Goal: Task Accomplishment & Management: Use online tool/utility

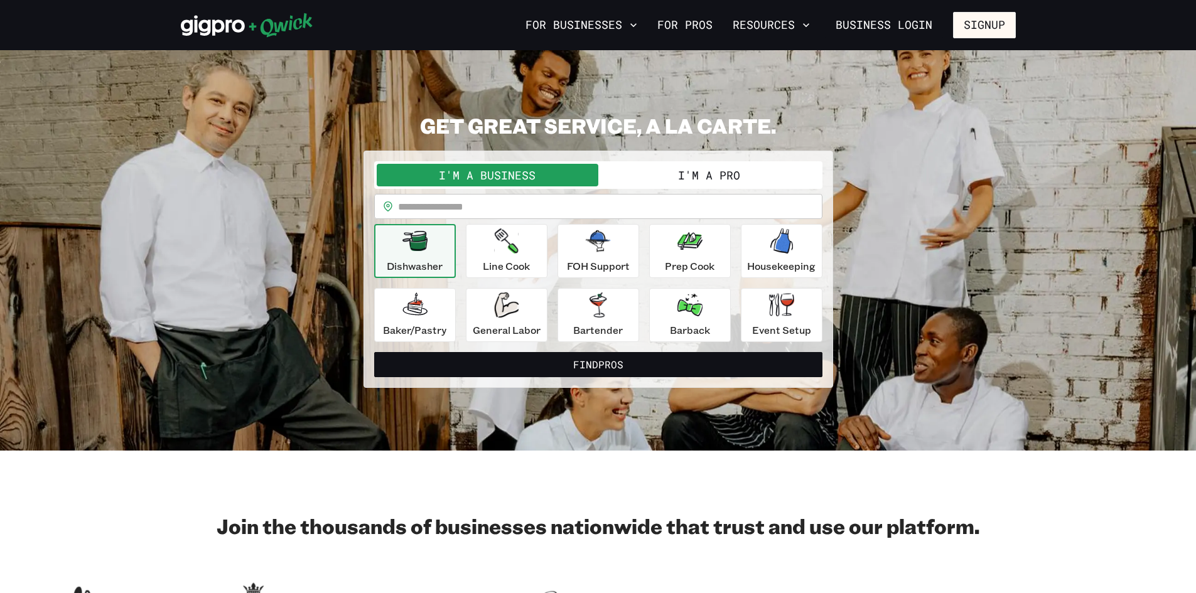
click at [421, 264] on p "Dishwasher" at bounding box center [415, 266] width 56 height 15
click at [511, 260] on p "Line Cook" at bounding box center [506, 266] width 47 height 15
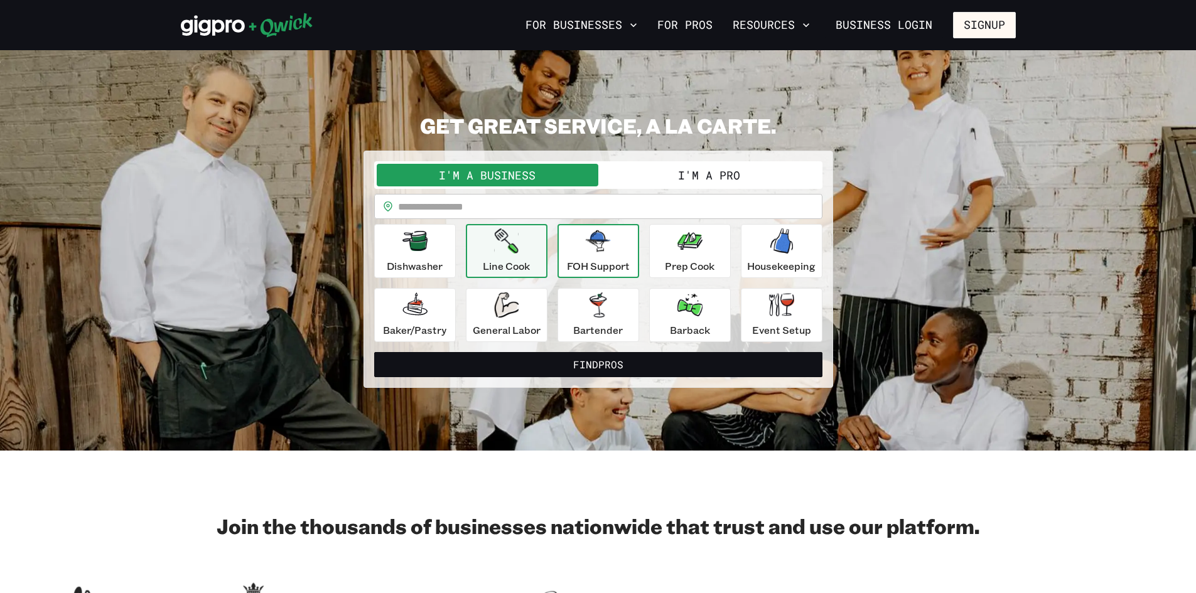
click at [578, 257] on div "FOH Support" at bounding box center [598, 250] width 63 height 45
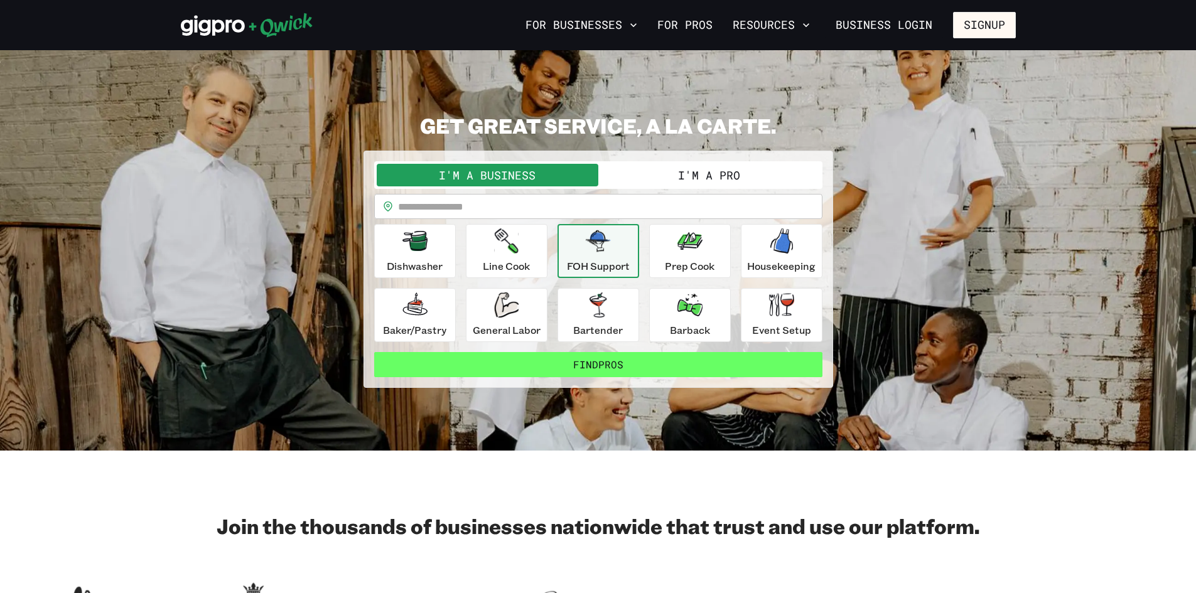
click at [594, 362] on button "Find Pros" at bounding box center [598, 364] width 448 height 25
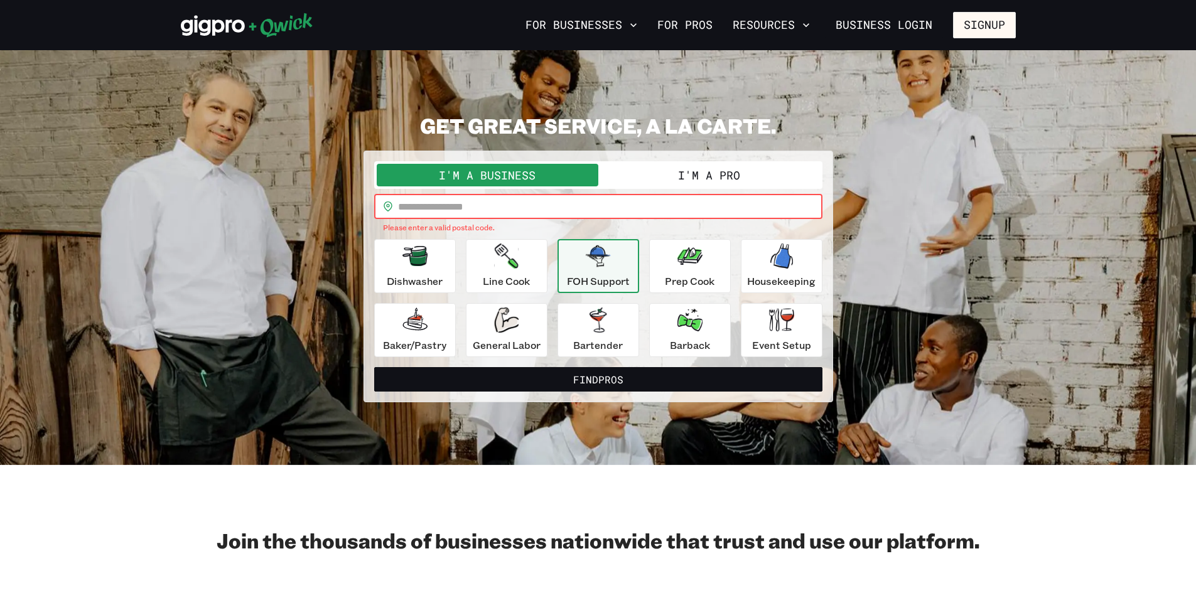
click at [465, 209] on input "text" at bounding box center [610, 206] width 424 height 25
click at [464, 183] on button "I'm a Business" at bounding box center [488, 175] width 222 height 23
click at [522, 203] on input "text" at bounding box center [610, 206] width 424 height 25
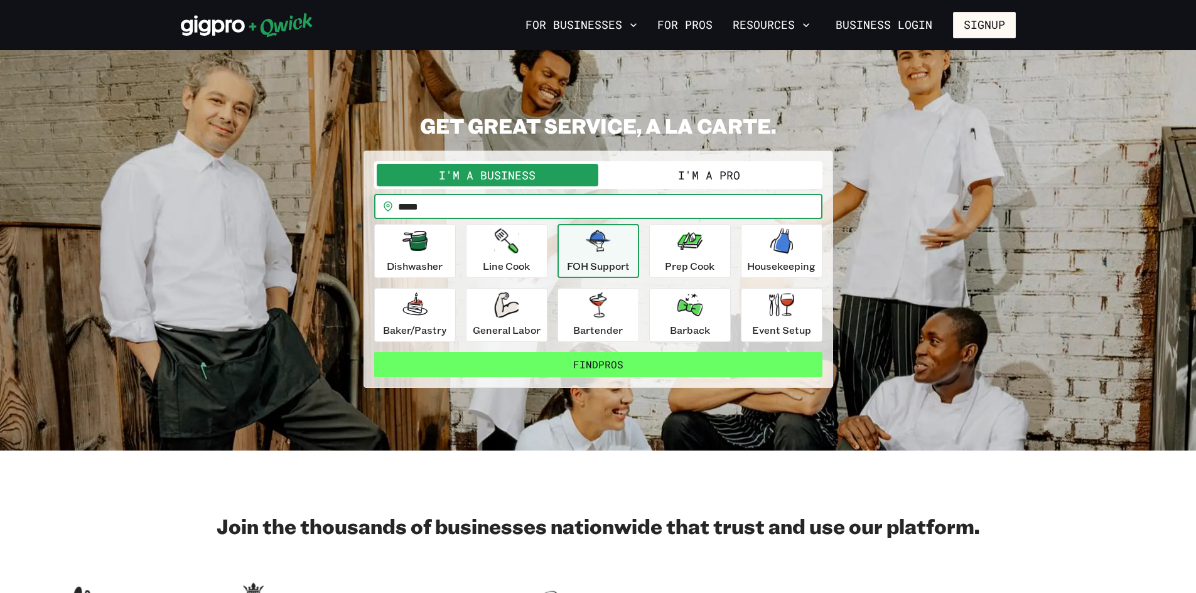
type input "*****"
click at [654, 369] on button "Find Pros" at bounding box center [598, 364] width 448 height 25
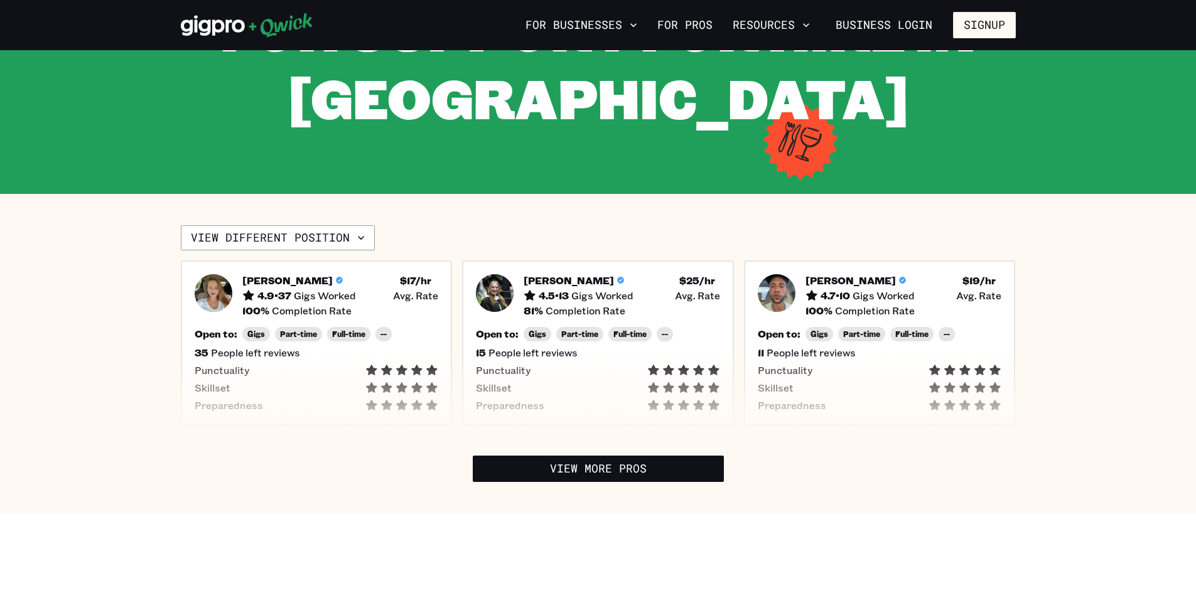
scroll to position [105, 0]
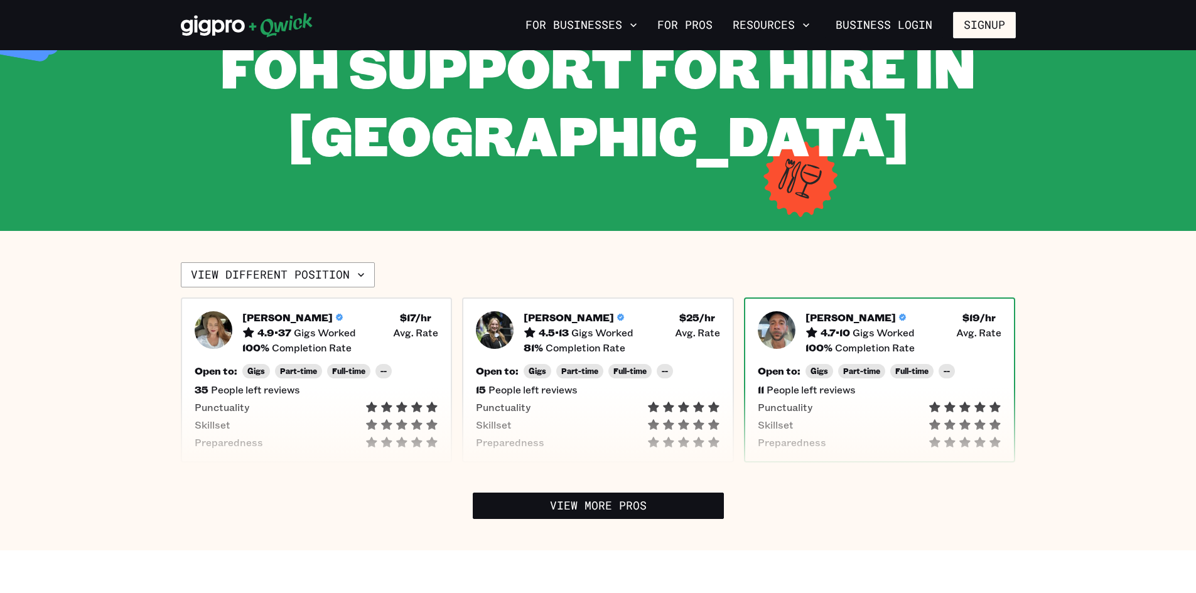
click at [898, 335] on span "Gigs Worked" at bounding box center [883, 332] width 62 height 13
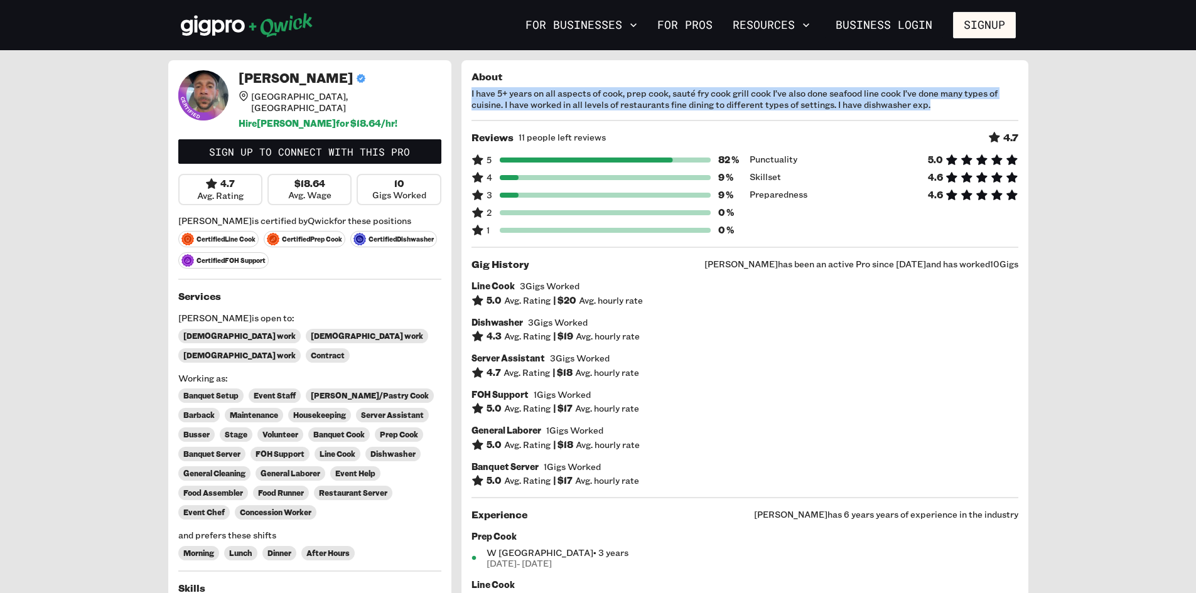
copy span "I have 5+ years on all aspects of cook, prep cook, sauté fry cook grill cook I’…"
drag, startPoint x: 472, startPoint y: 94, endPoint x: 938, endPoint y: 102, distance: 465.8
click at [938, 102] on span "I have 5+ years on all aspects of cook, prep cook, sauté fry cook grill cook I’…" at bounding box center [744, 99] width 547 height 22
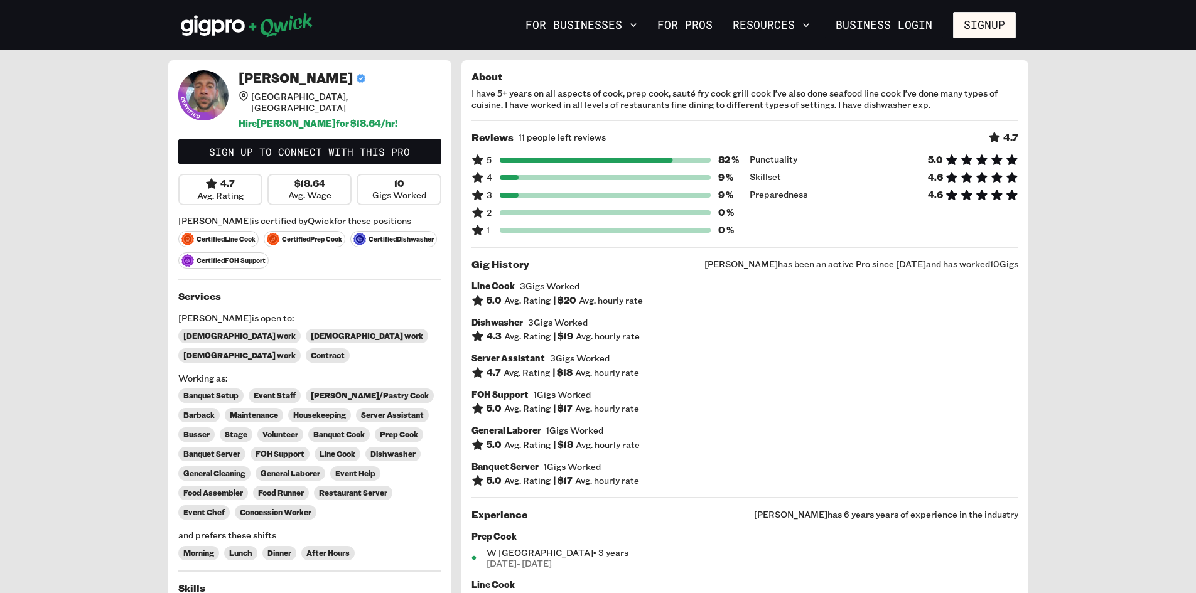
click at [769, 385] on div "Line Cook 3 Gigs Worked 5.0 Avg. Rating | $ 20 Avg. hourly rate Dishwasher 3 Gi…" at bounding box center [744, 384] width 547 height 207
